Goal: Information Seeking & Learning: Find specific fact

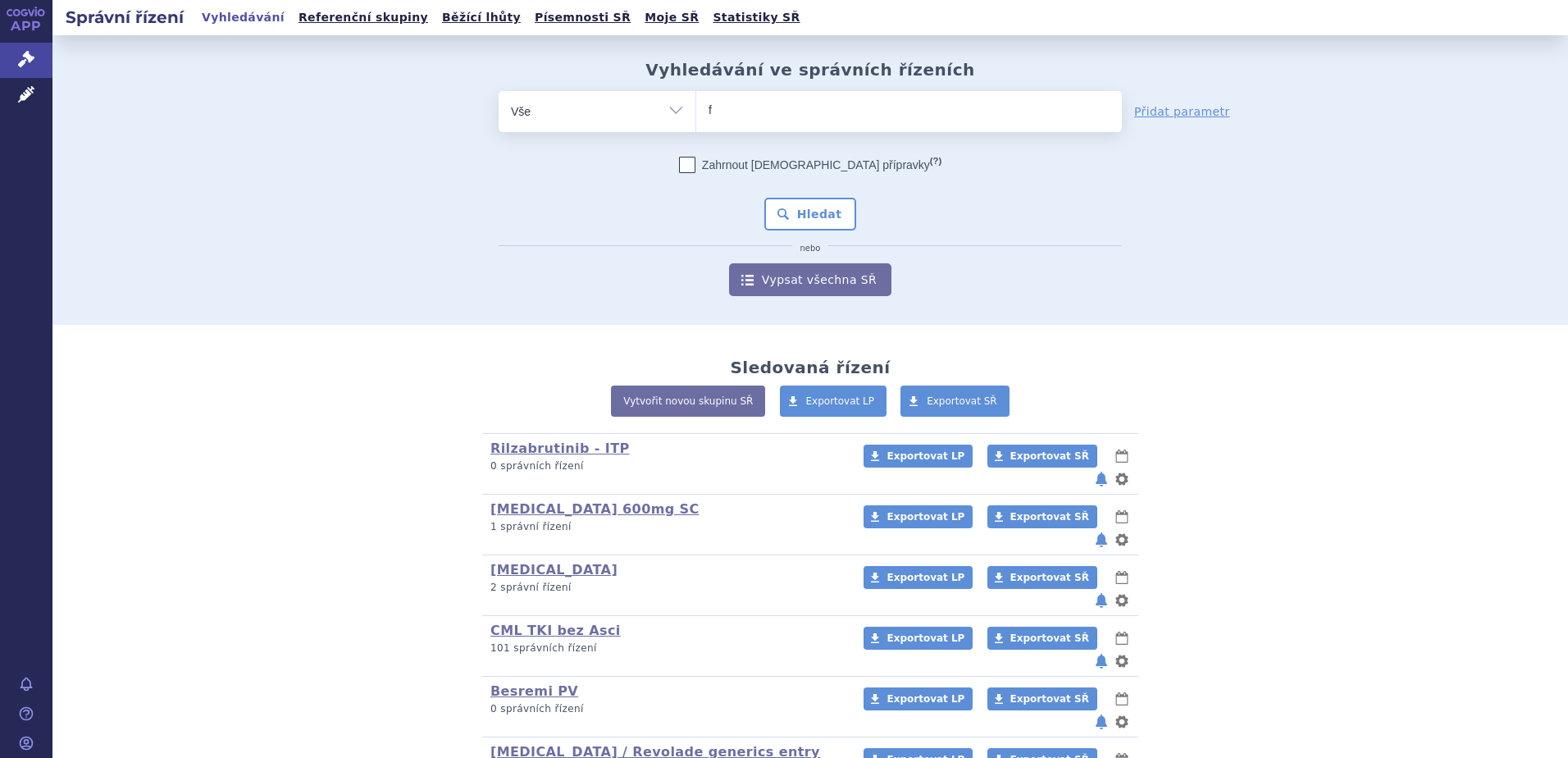
type input "fa"
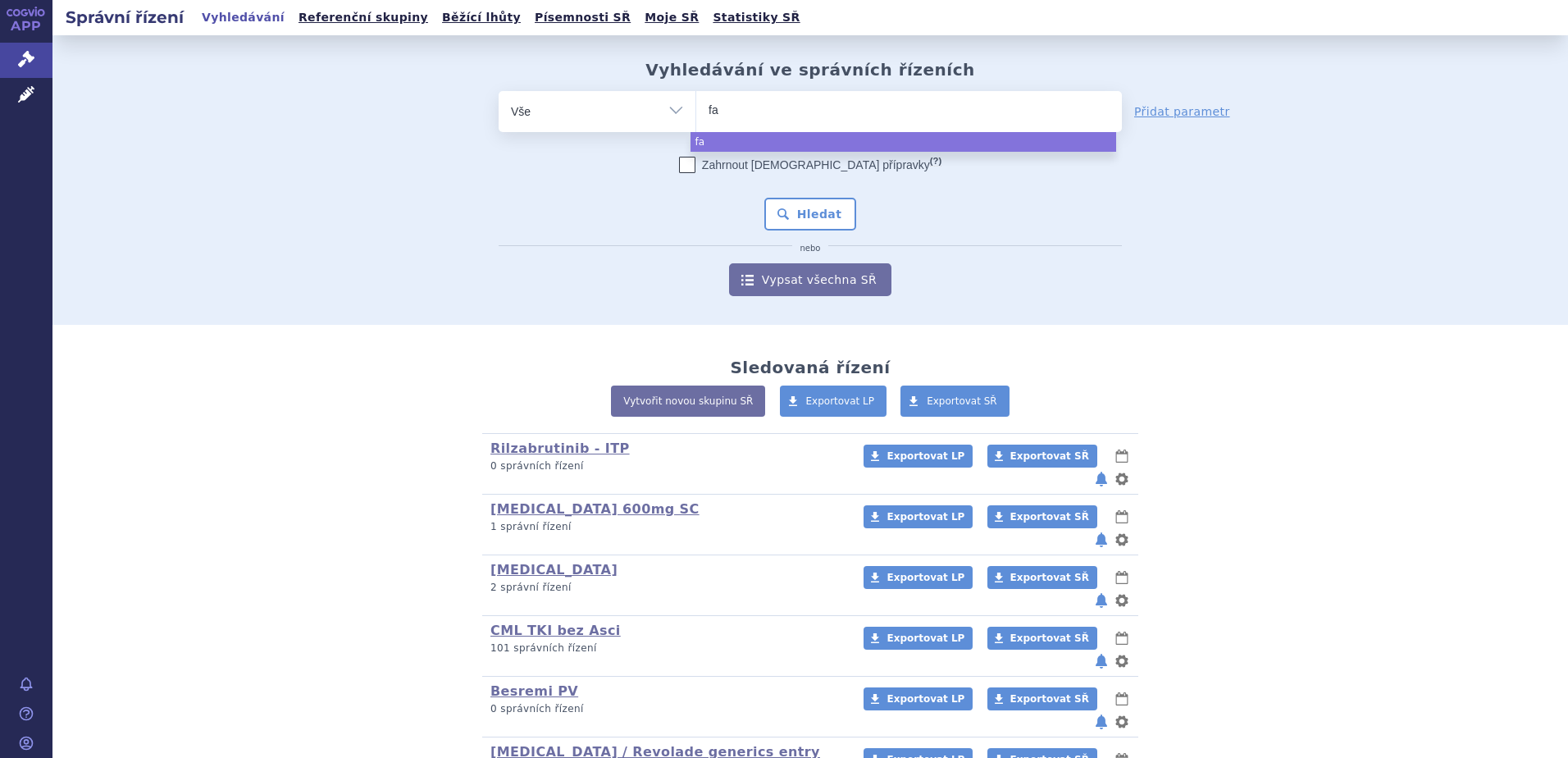
type input "fab"
type input "fabh"
type input "fabhalt"
type input "fabhalta"
select select "fabhalta"
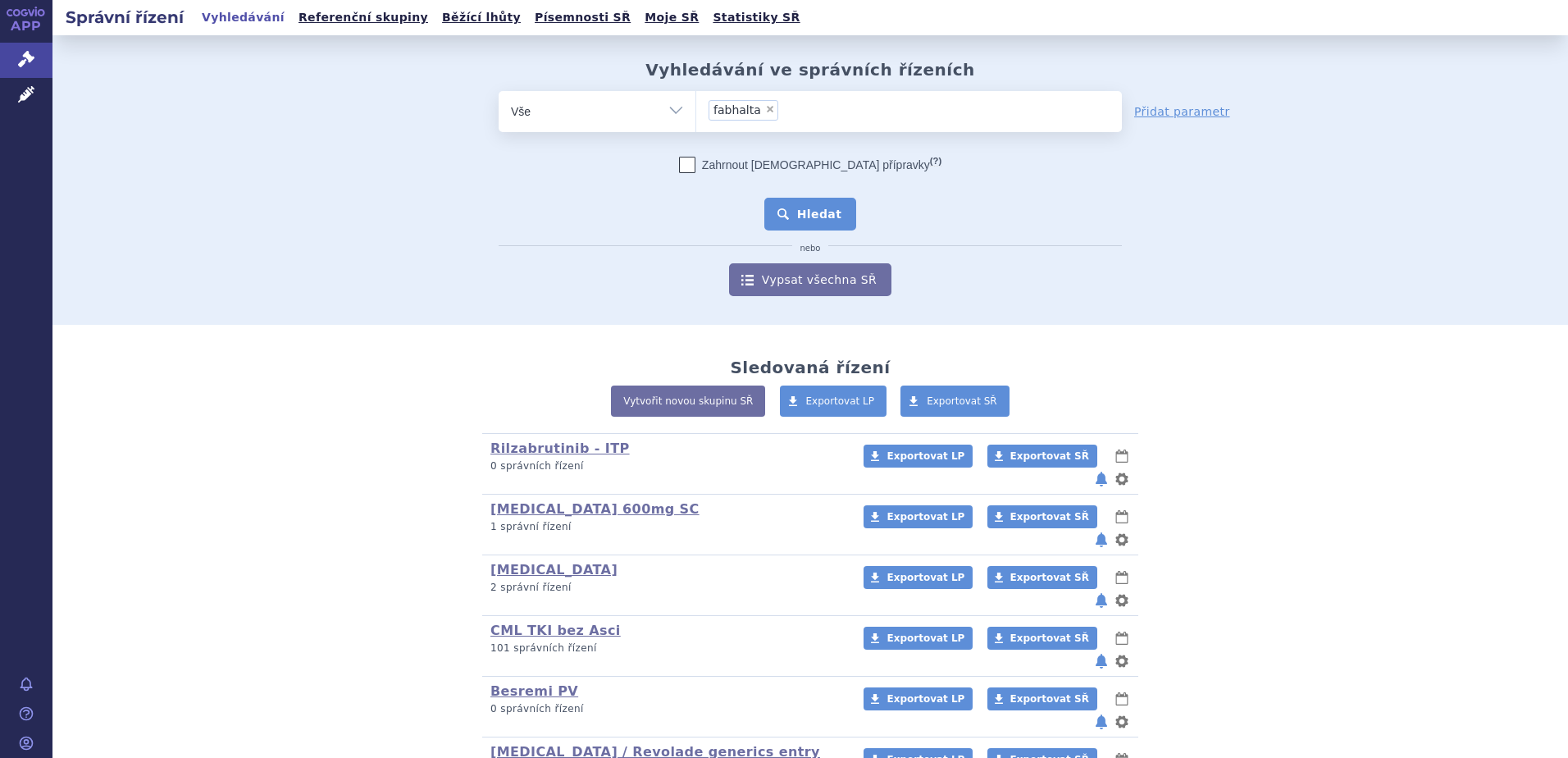
click at [802, 221] on button "Hledat" at bounding box center [810, 214] width 93 height 33
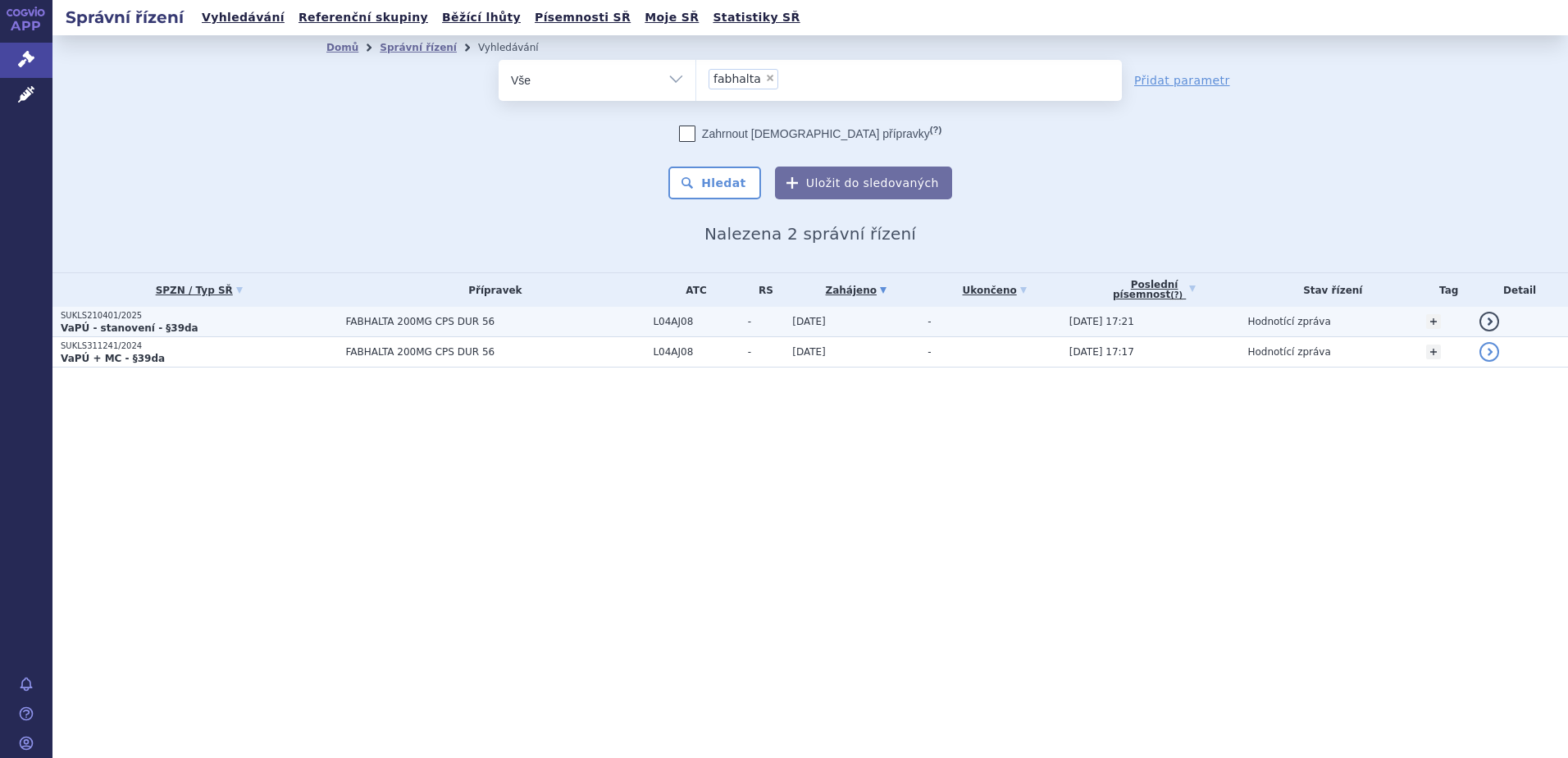
click at [542, 321] on span "FABHALTA 200MG CPS DUR 56" at bounding box center [495, 322] width 299 height 11
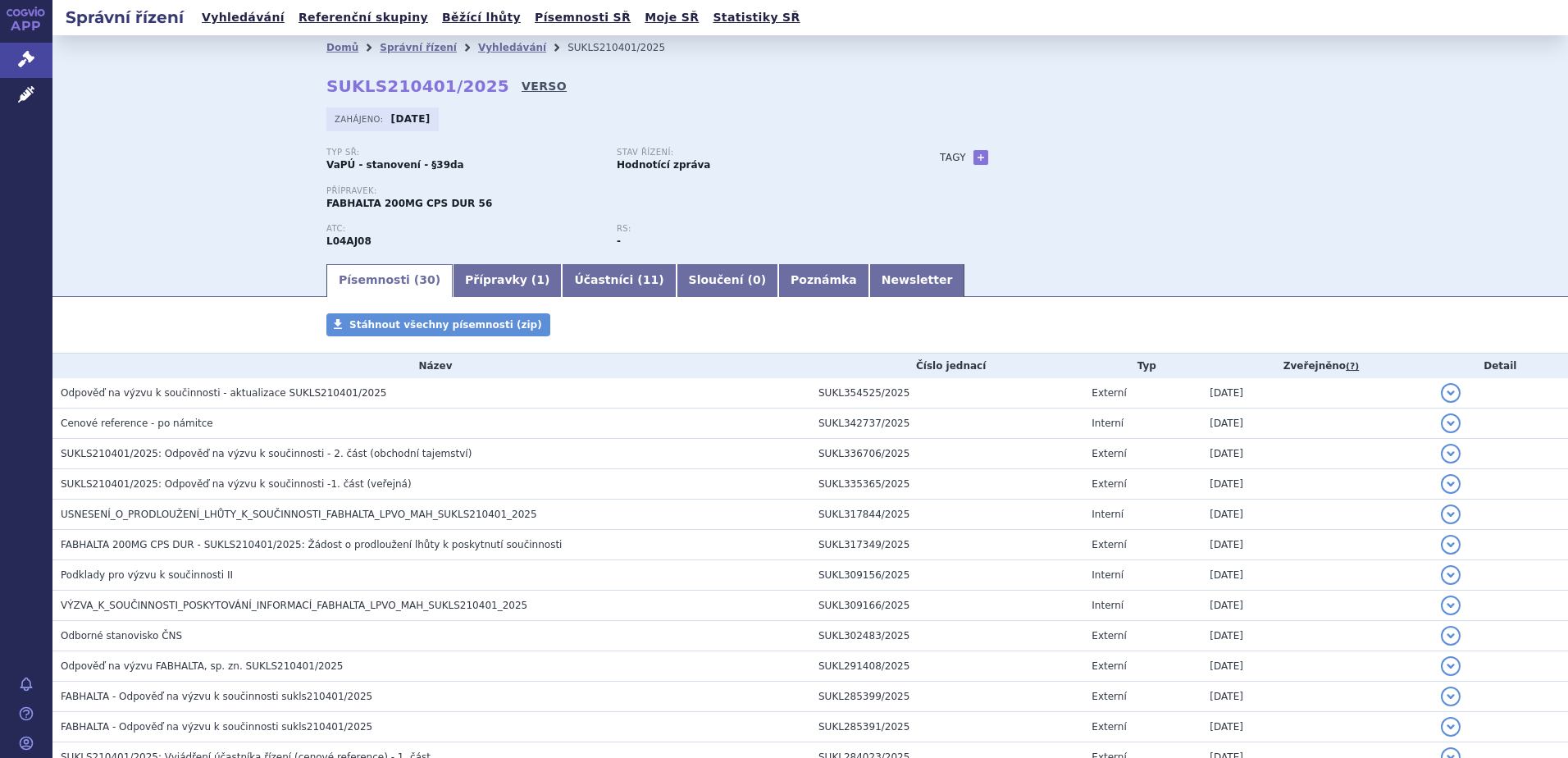
click at [522, 79] on link "VERSO" at bounding box center [544, 86] width 45 height 16
click at [24, 62] on icon at bounding box center [26, 59] width 16 height 16
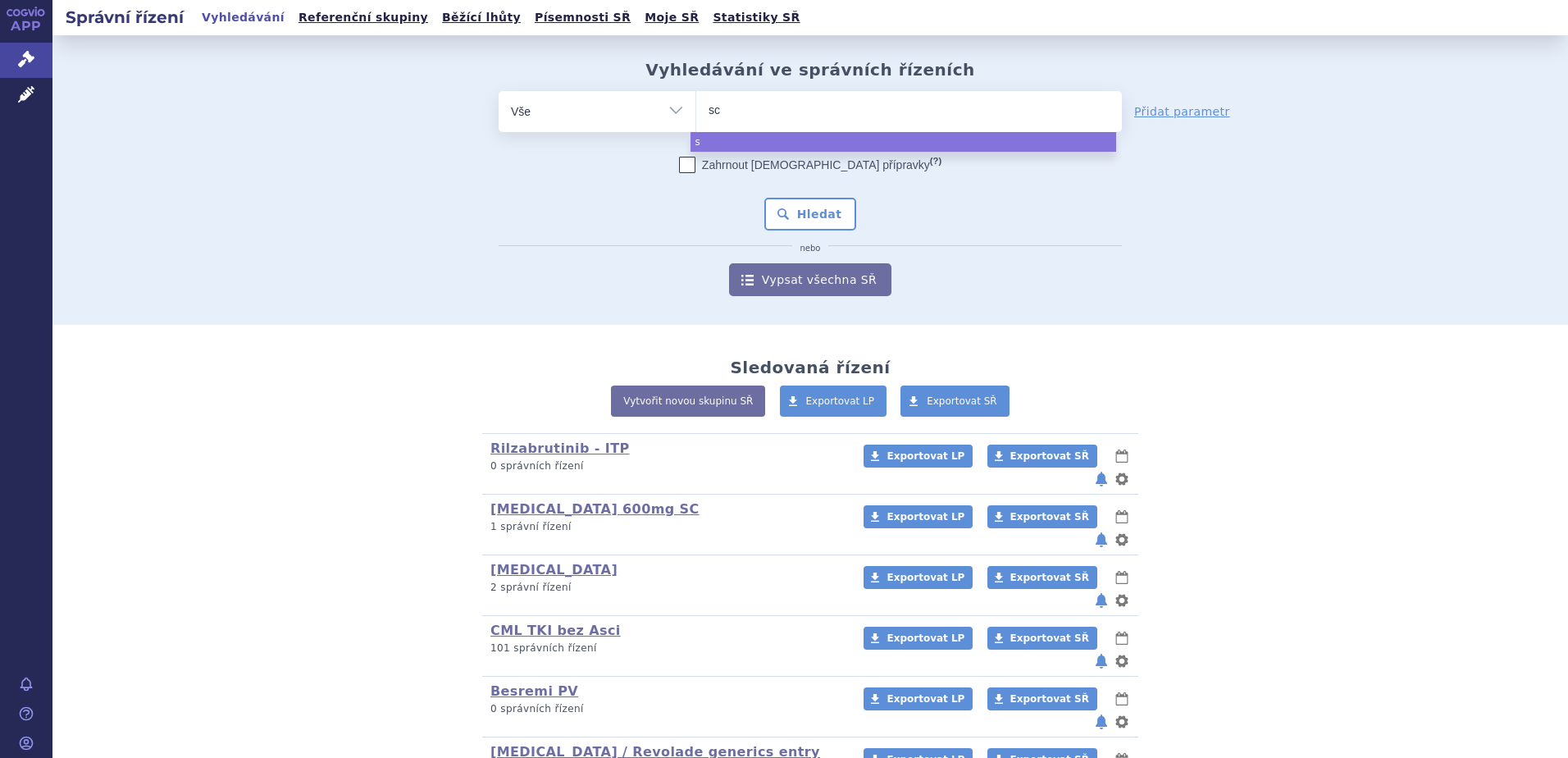
type input "sce"
type input "scemb"
type input "scembli"
type input "scemblix"
select select "scemblix"
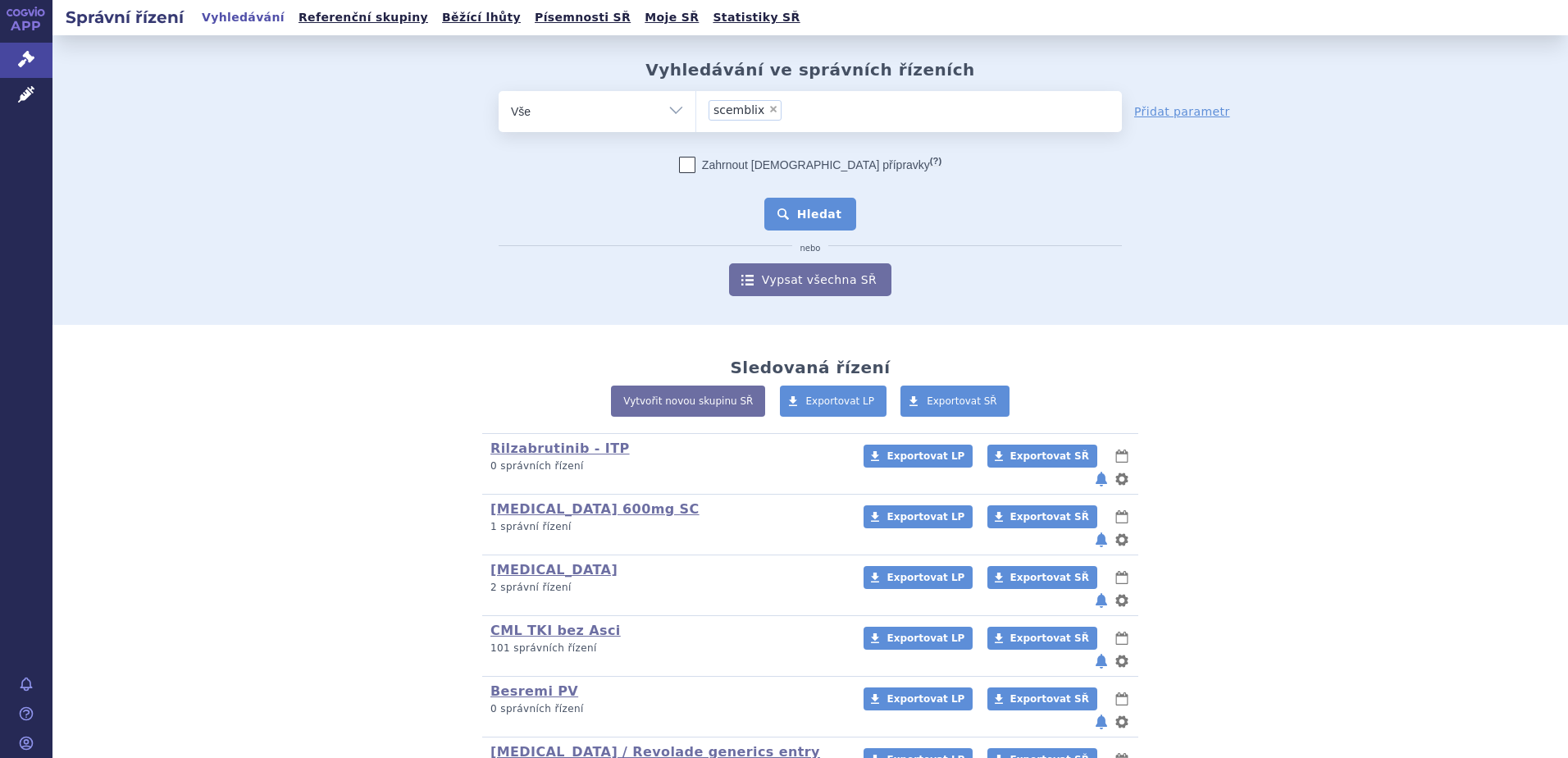
click at [780, 205] on button "Hledat" at bounding box center [810, 214] width 93 height 33
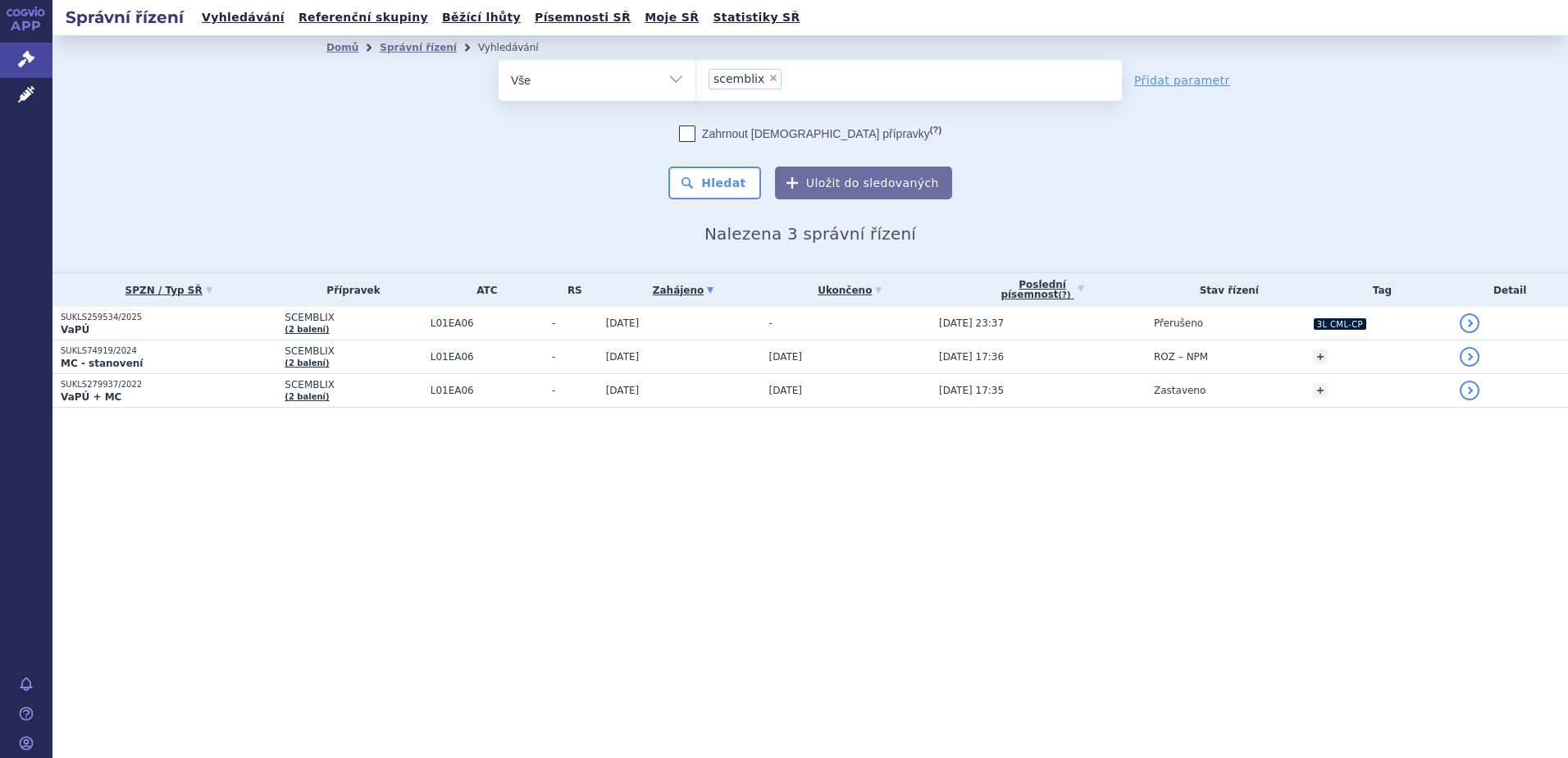
click at [431, 328] on span "L01EA06" at bounding box center [487, 323] width 113 height 11
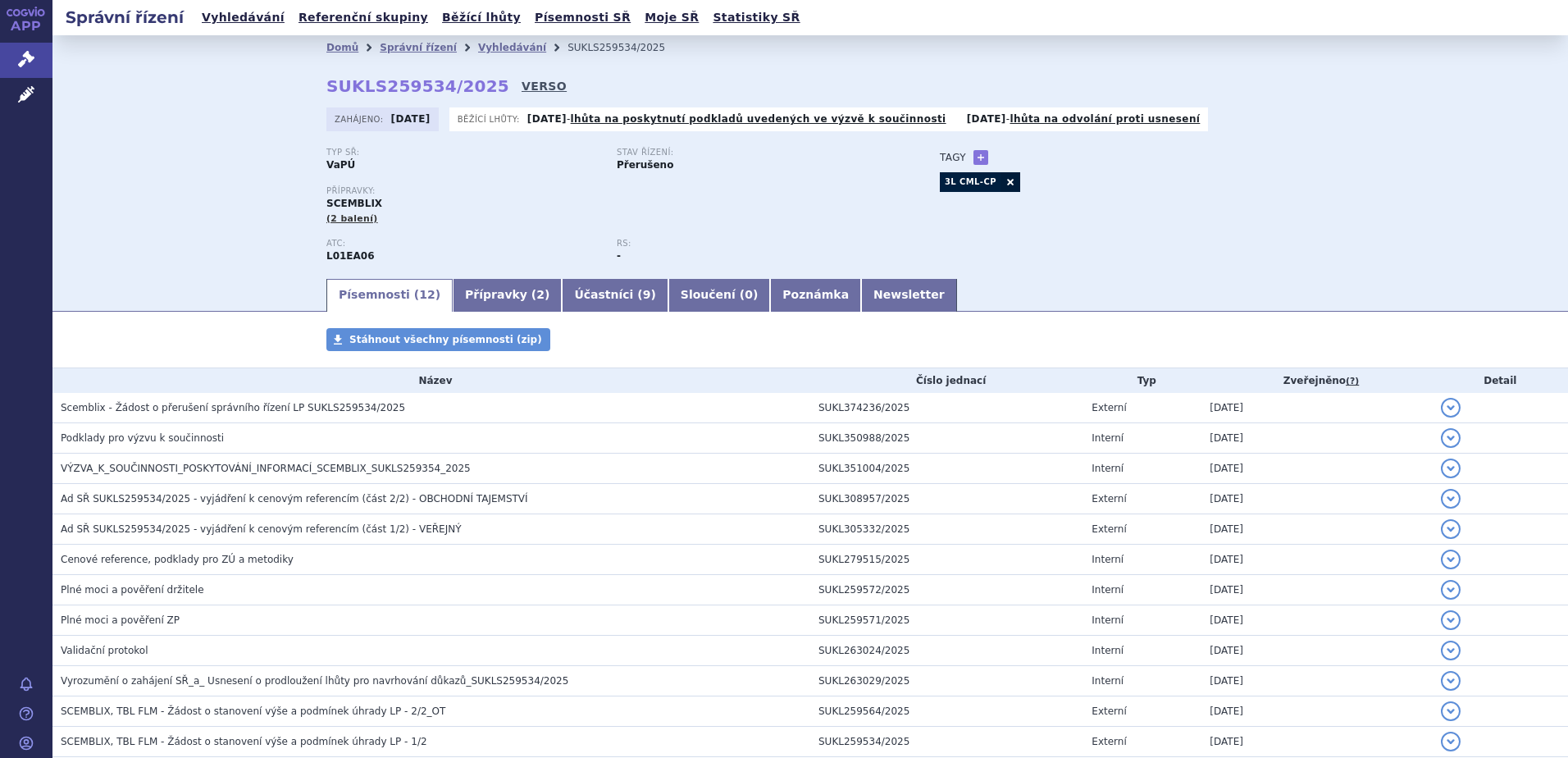
click at [522, 82] on link "VERSO" at bounding box center [544, 86] width 45 height 16
